Goal: Register for event/course

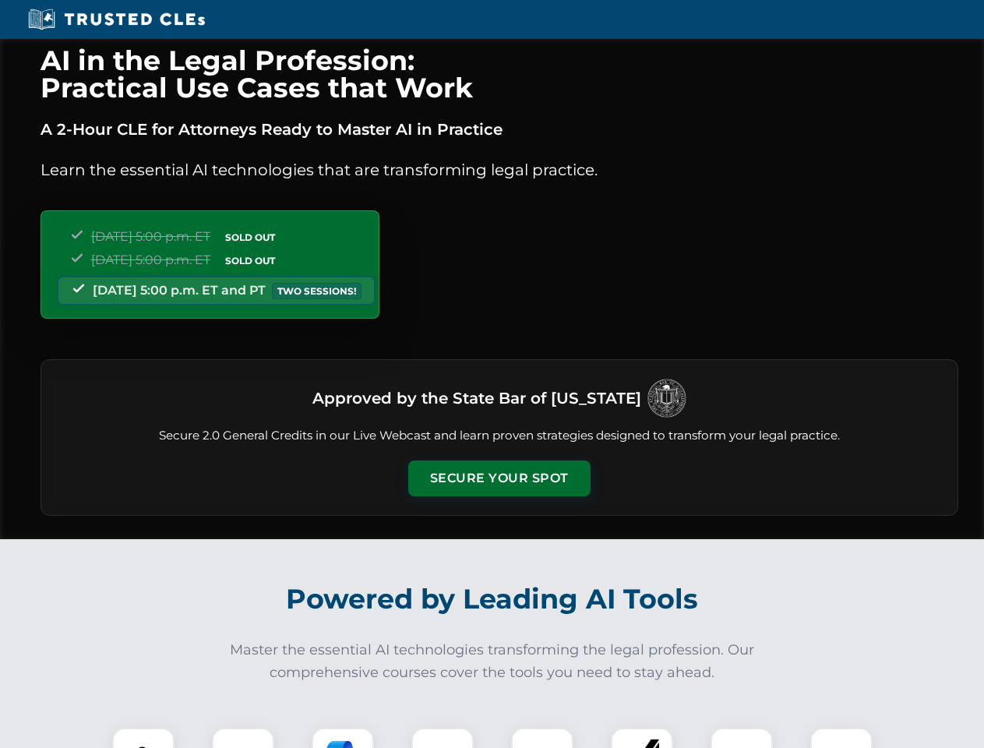
click at [499, 479] on button "Secure Your Spot" at bounding box center [499, 479] width 182 height 36
click at [143, 738] on img at bounding box center [143, 759] width 45 height 45
click at [243, 738] on div at bounding box center [243, 759] width 62 height 62
click at [343, 738] on div at bounding box center [343, 759] width 62 height 62
click at [443, 738] on img at bounding box center [443, 759] width 44 height 44
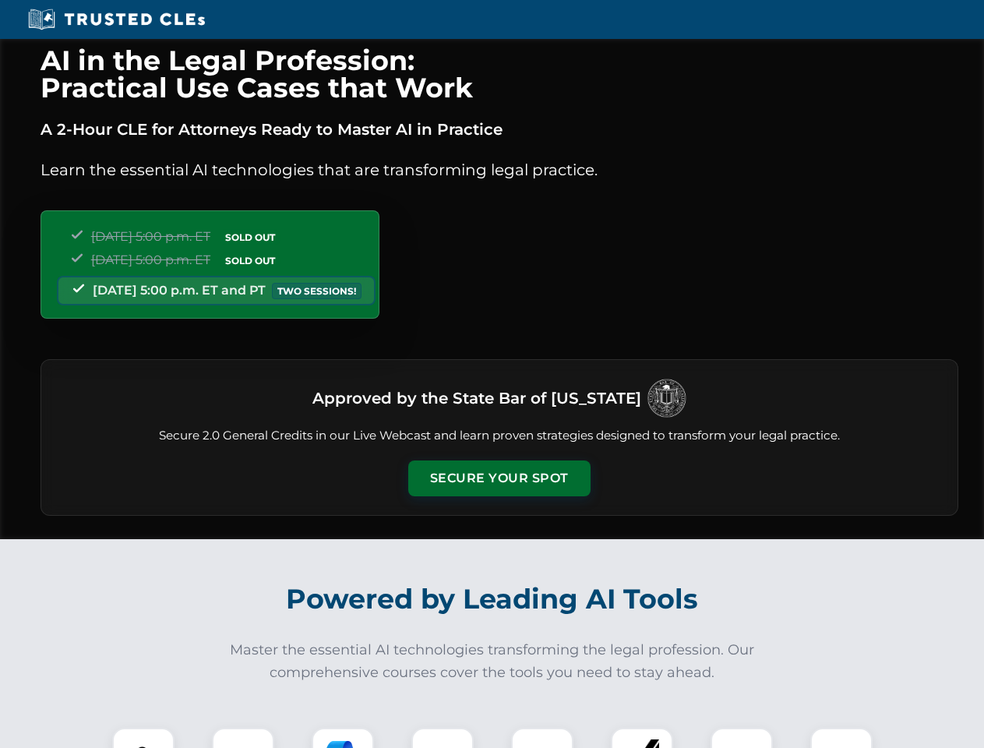
click at [542, 738] on div at bounding box center [542, 759] width 62 height 62
click at [642, 738] on div at bounding box center [642, 759] width 62 height 62
click at [742, 738] on img at bounding box center [742, 759] width 44 height 44
click at [842, 738] on img at bounding box center [842, 759] width 44 height 44
